Goal: Task Accomplishment & Management: Manage account settings

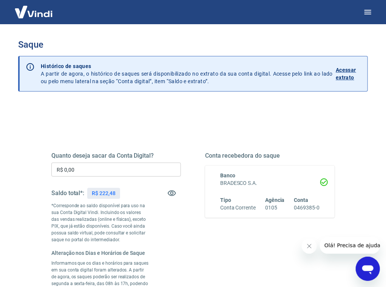
click at [72, 171] on input "R$ 0,00" at bounding box center [116, 169] width 130 height 14
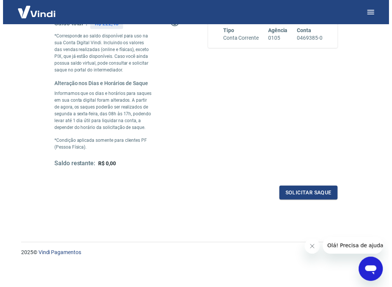
scroll to position [170, 0]
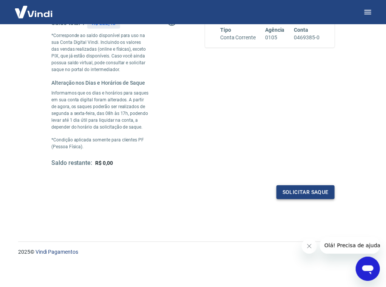
type input "R$ 222,48"
click at [295, 189] on button "Solicitar saque" at bounding box center [306, 192] width 58 height 14
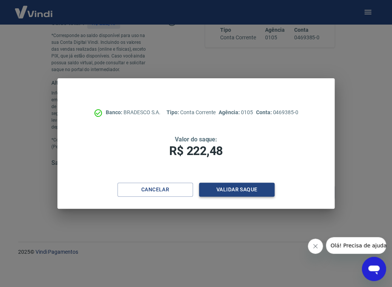
click at [230, 188] on button "Validar saque" at bounding box center [237, 190] width 76 height 14
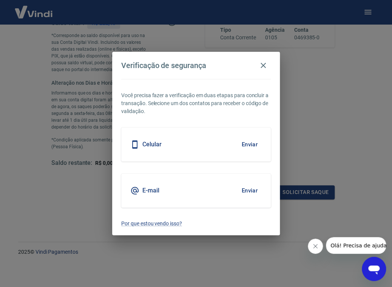
click at [152, 192] on h5 "E-mail" at bounding box center [150, 191] width 17 height 8
click at [251, 189] on button "Enviar" at bounding box center [249, 191] width 25 height 16
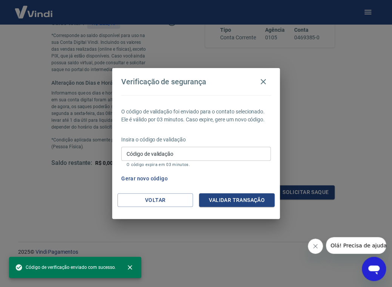
click at [160, 154] on input "Código de validação" at bounding box center [196, 154] width 150 height 14
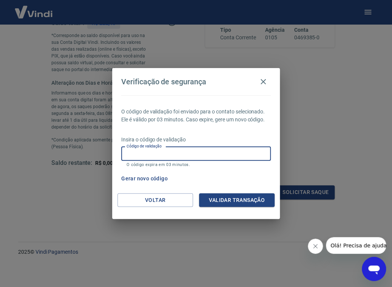
paste input "262886"
type input "262886"
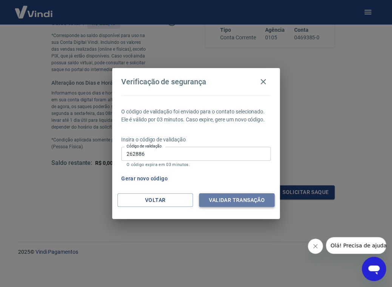
click at [244, 200] on button "Validar transação" at bounding box center [237, 200] width 76 height 14
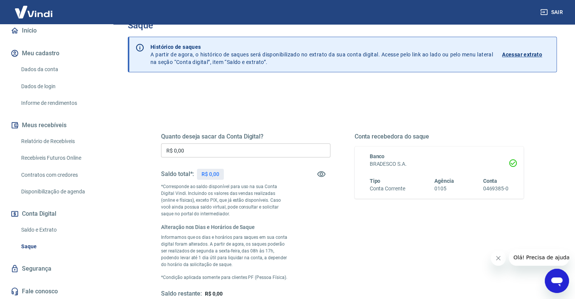
scroll to position [38, 0]
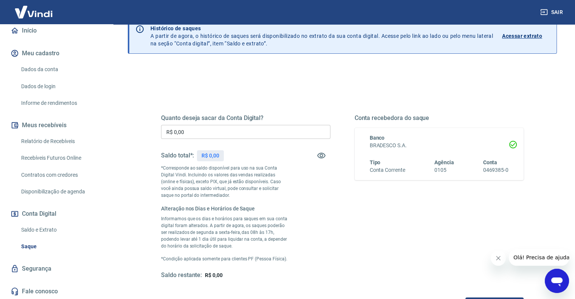
click at [62, 141] on link "Relatório de Recebíveis" at bounding box center [61, 140] width 86 height 15
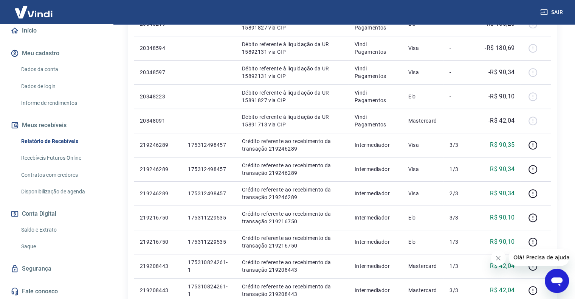
scroll to position [360, 0]
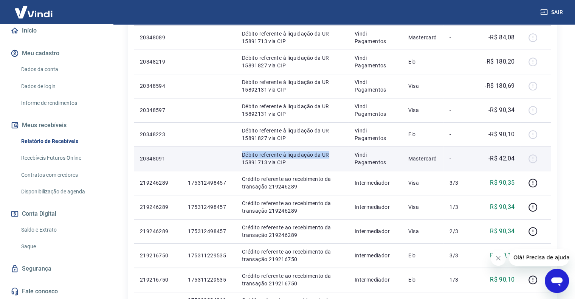
drag, startPoint x: 242, startPoint y: 154, endPoint x: 337, endPoint y: 153, distance: 95.6
click at [337, 153] on p "Débito referente à liquidação da UR 15891713 via CIP" at bounding box center [292, 158] width 101 height 15
copy p "Débito referente à liquidação da UR"
